Goal: Information Seeking & Learning: Learn about a topic

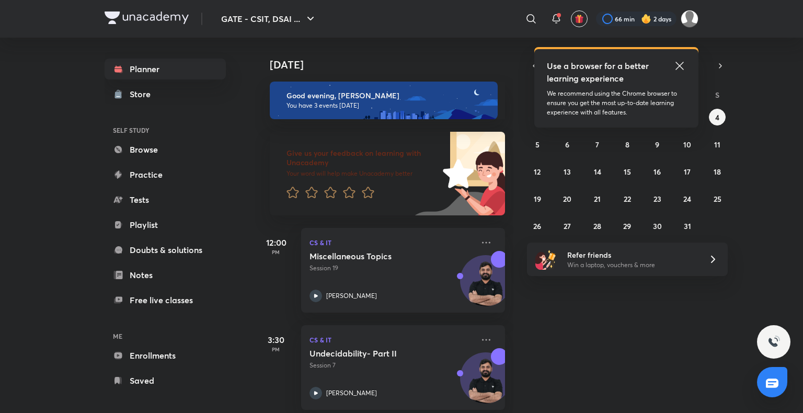
click at [678, 68] on icon at bounding box center [679, 66] width 13 height 13
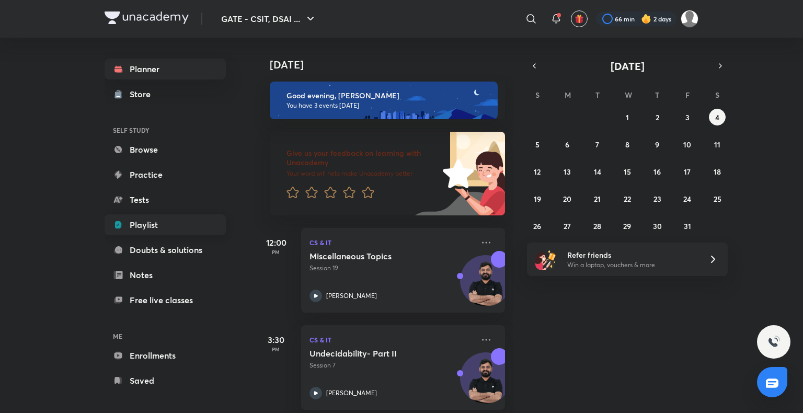
click at [167, 227] on link "Playlist" at bounding box center [165, 224] width 121 height 21
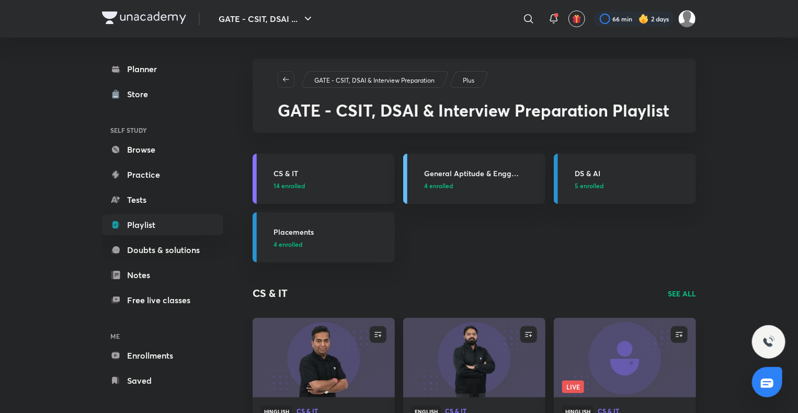
click at [294, 172] on h3 "CS & IT" at bounding box center [330, 173] width 115 height 11
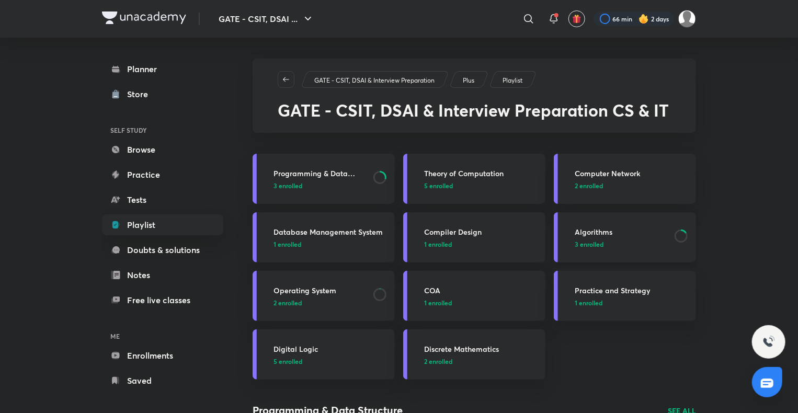
click at [598, 232] on h3 "Algorithms" at bounding box center [622, 231] width 94 height 11
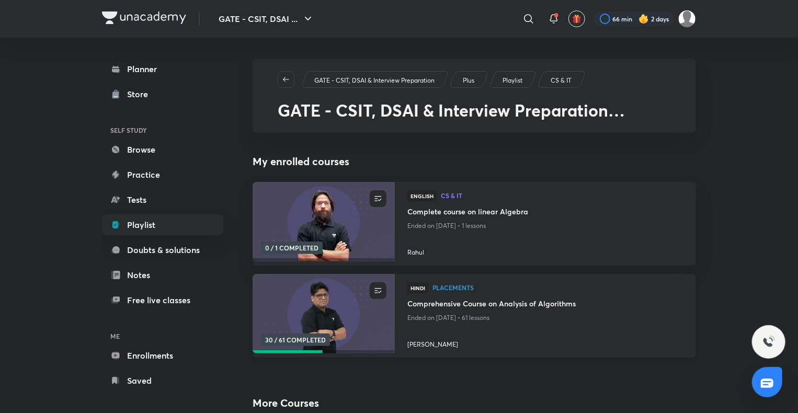
click at [498, 301] on h4 "Comprehensive Course on Analysis of Algorithms" at bounding box center [545, 304] width 276 height 13
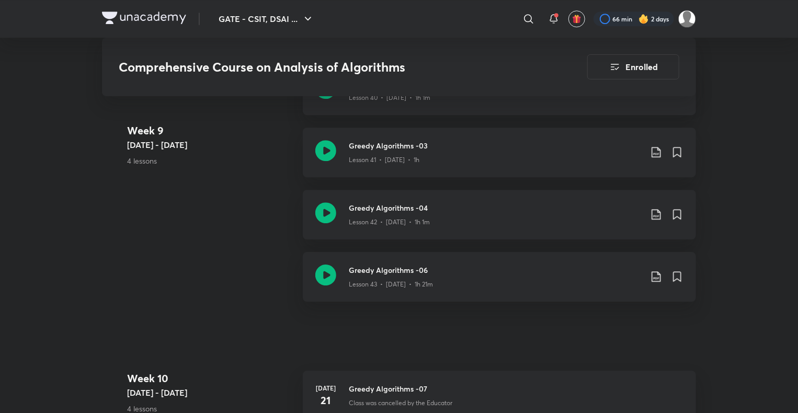
scroll to position [3560, 0]
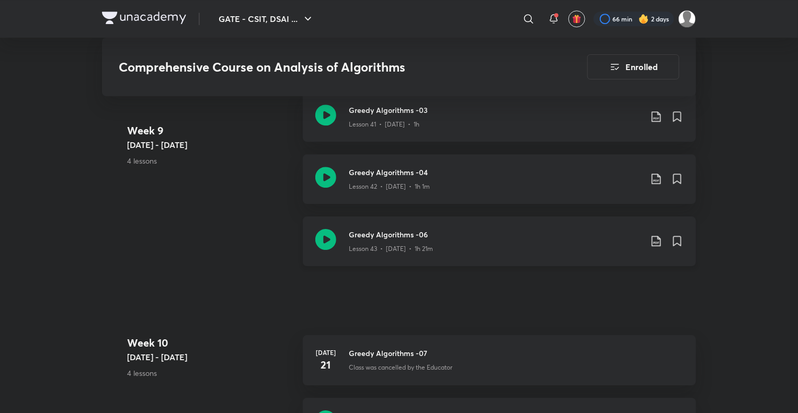
click at [404, 235] on h3 "Greedy Algorithms -06" at bounding box center [495, 234] width 293 height 11
click at [395, 237] on h3 "Greedy Algorithms -06" at bounding box center [495, 234] width 293 height 11
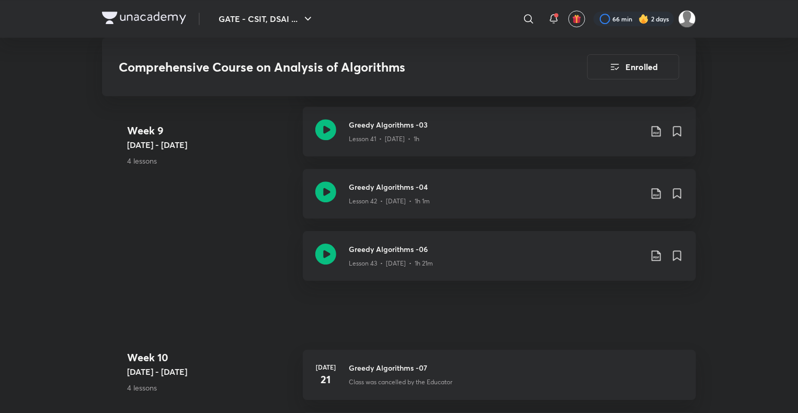
scroll to position [3545, 0]
click at [395, 250] on h3 "Greedy Algorithms -06" at bounding box center [495, 249] width 293 height 11
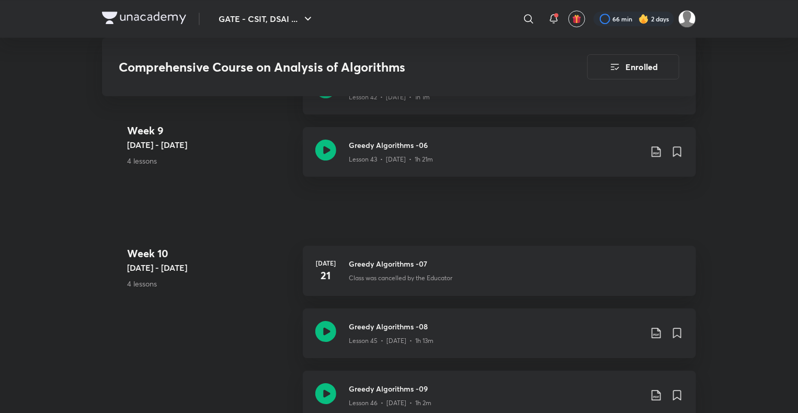
scroll to position [3660, 0]
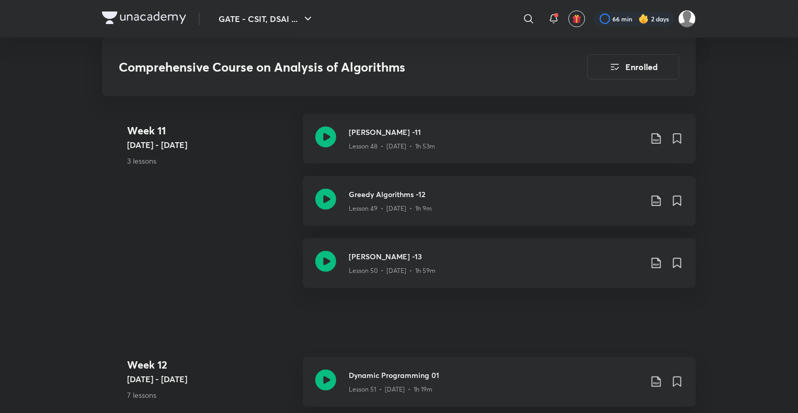
scroll to position [4089, 0]
